Goal: Navigation & Orientation: Find specific page/section

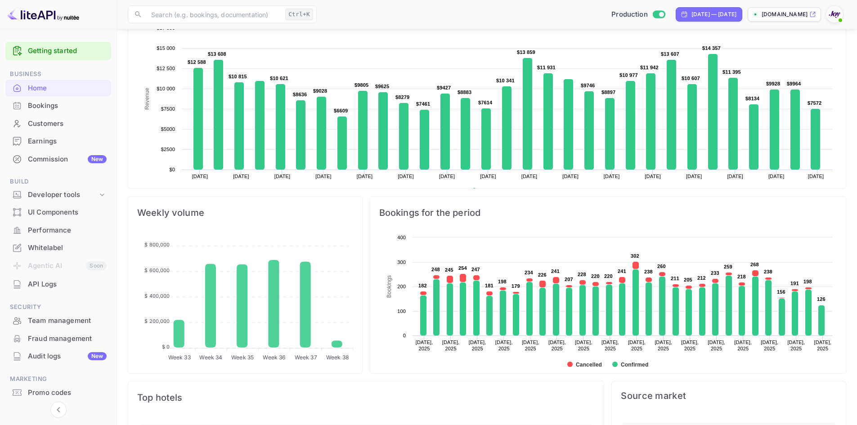
scroll to position [450, 0]
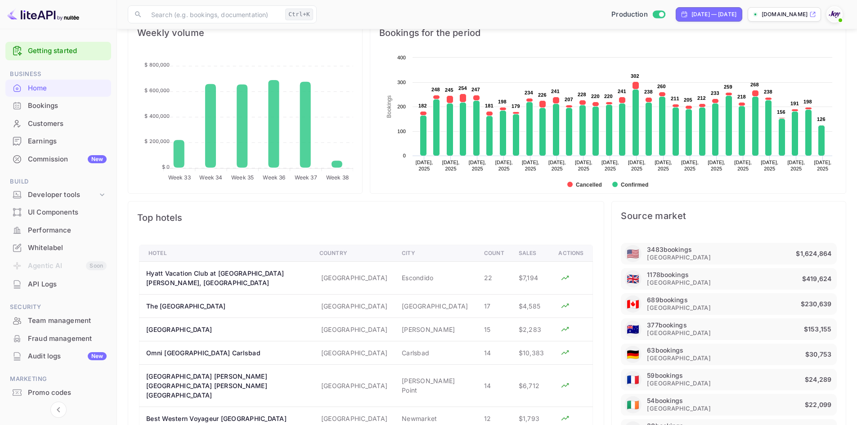
click at [40, 108] on div "Bookings" at bounding box center [67, 106] width 79 height 10
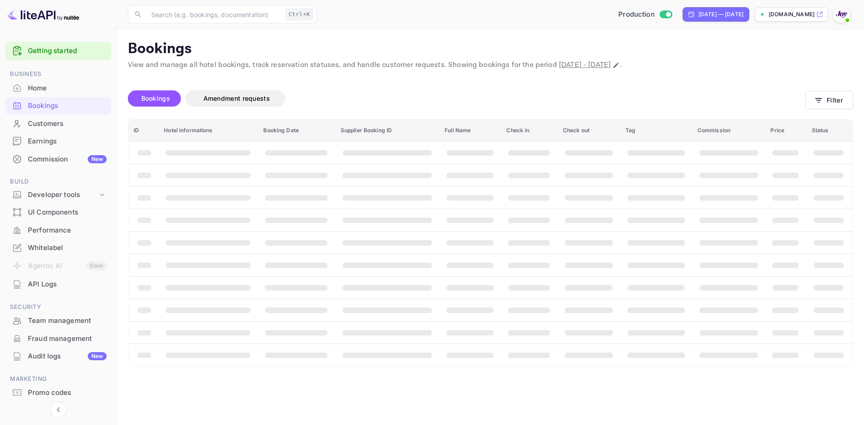
click at [43, 90] on div "Home" at bounding box center [67, 88] width 79 height 10
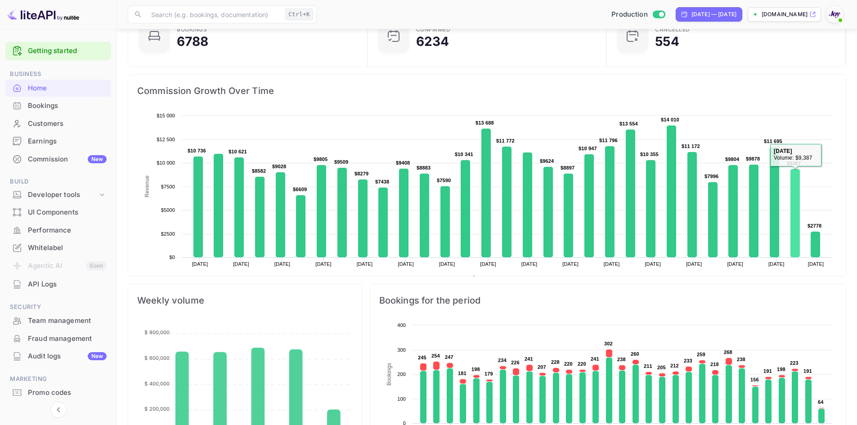
scroll to position [225, 0]
